Goal: Information Seeking & Learning: Learn about a topic

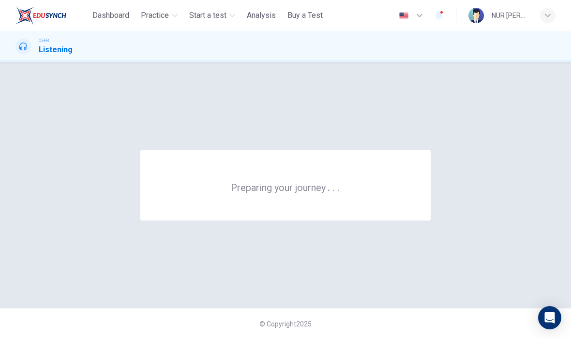
click at [160, 16] on span "Practice" at bounding box center [155, 16] width 28 height 12
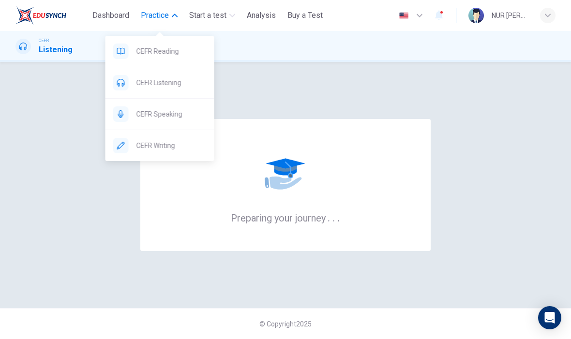
click at [178, 117] on span "CEFR Speaking" at bounding box center [172, 114] width 70 height 12
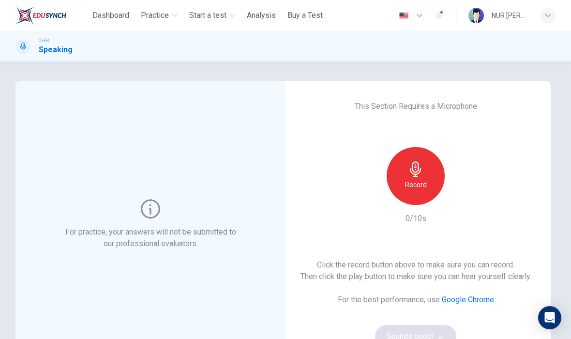
click at [416, 179] on h6 "Record" at bounding box center [416, 185] width 22 height 12
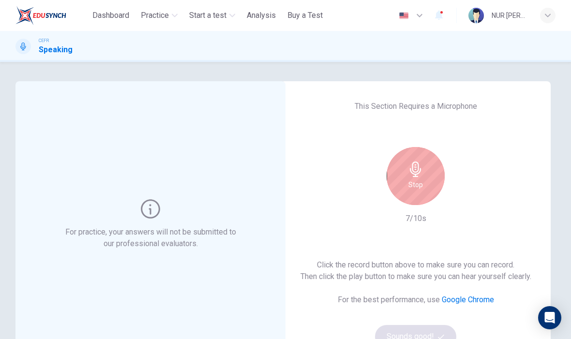
click at [420, 187] on h6 "Stop" at bounding box center [416, 185] width 15 height 12
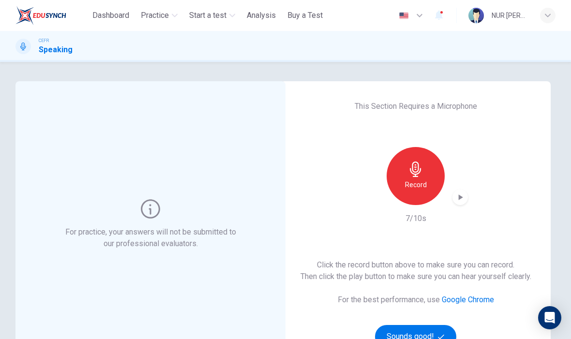
click at [458, 197] on icon "button" at bounding box center [460, 198] width 10 height 10
click at [419, 190] on h6 "Record" at bounding box center [416, 185] width 22 height 12
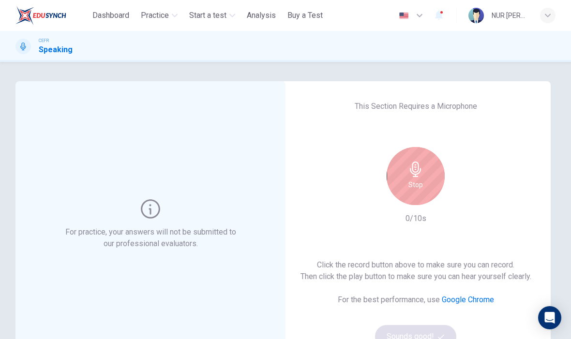
click at [413, 182] on h6 "Stop" at bounding box center [416, 185] width 15 height 12
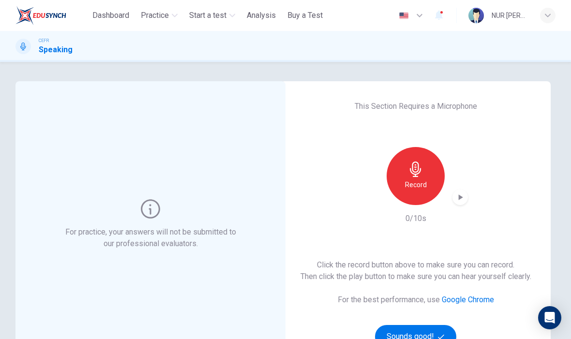
click at [411, 183] on h6 "Record" at bounding box center [416, 185] width 22 height 12
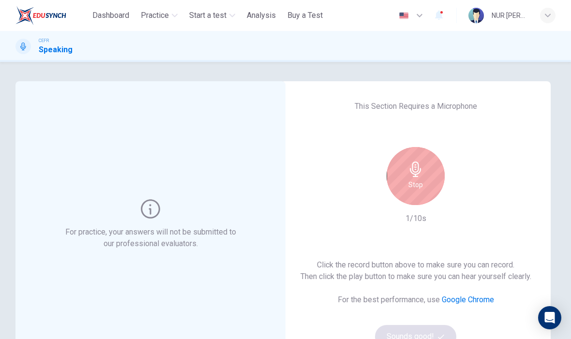
click at [414, 186] on h6 "Stop" at bounding box center [416, 185] width 15 height 12
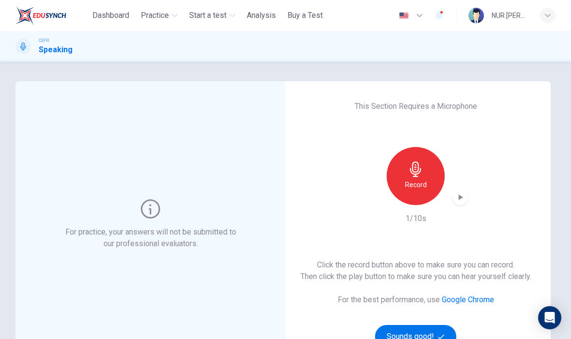
click at [457, 199] on icon "button" at bounding box center [460, 198] width 10 height 10
click at [425, 178] on div "Record" at bounding box center [416, 176] width 58 height 58
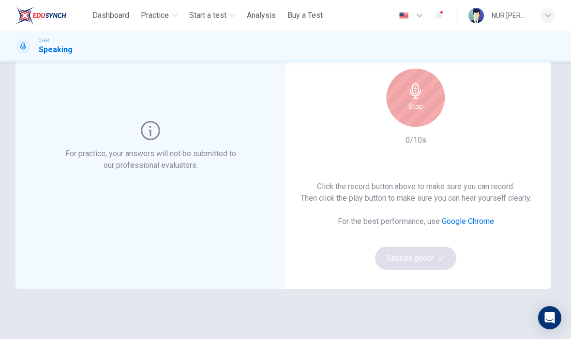
scroll to position [79, 0]
click at [412, 96] on icon "button" at bounding box center [415, 90] width 15 height 15
